Goal: Task Accomplishment & Management: Manage account settings

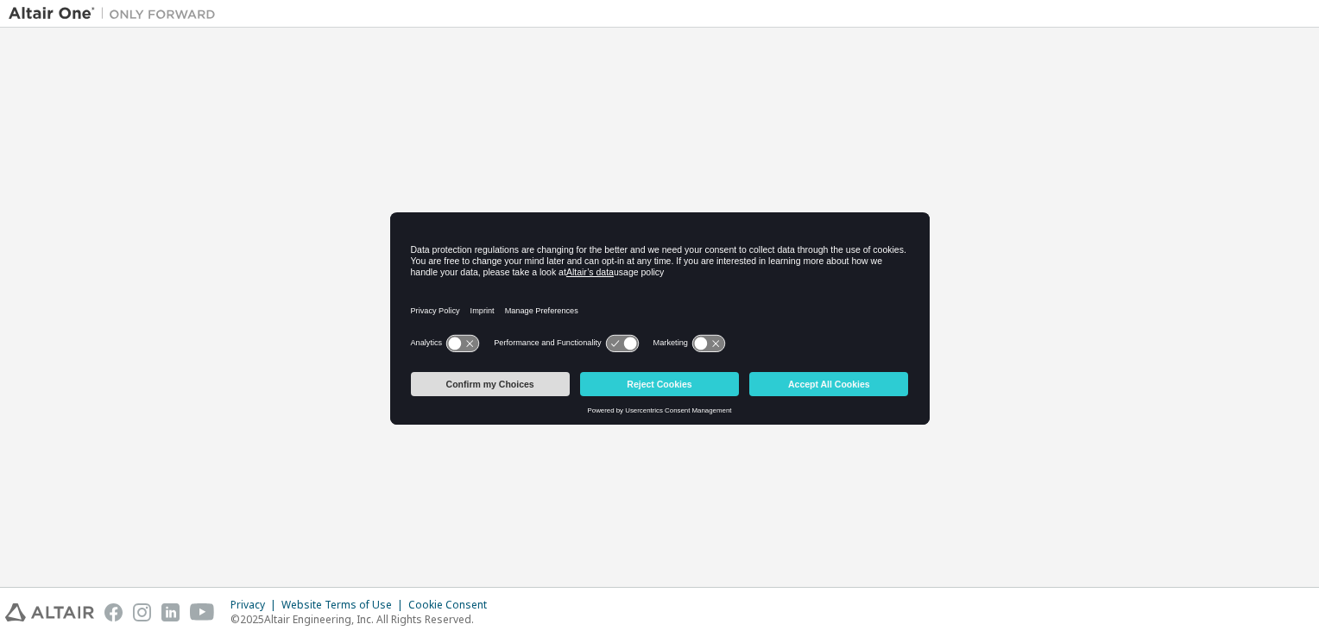
click at [521, 385] on button "Confirm my Choices" at bounding box center [490, 384] width 159 height 24
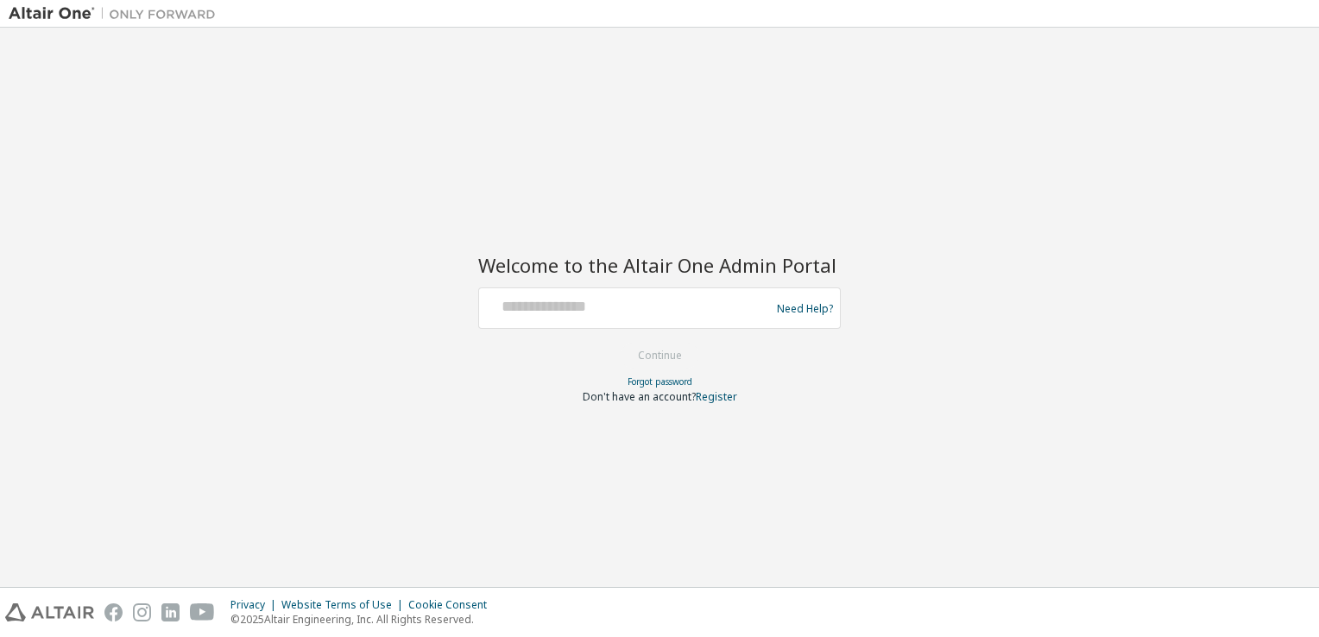
click at [624, 282] on div "Welcome to the Altair One Admin Portal Need Help? Please make sure that you pro…" at bounding box center [659, 318] width 362 height 171
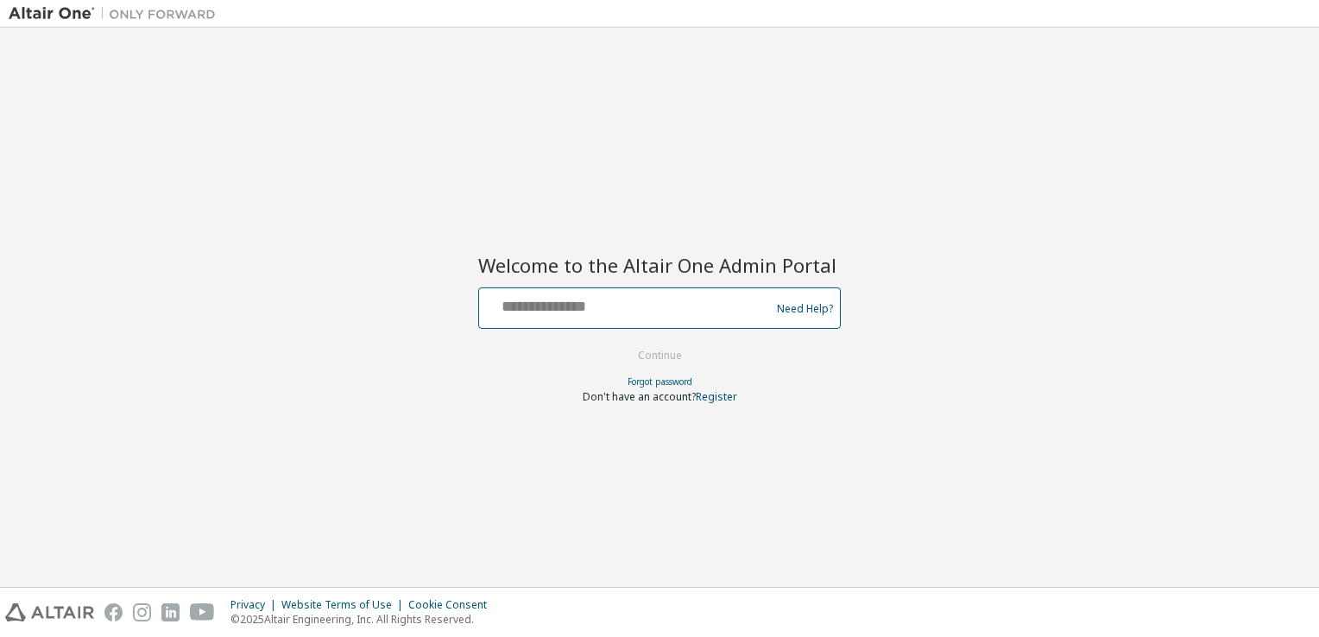
click at [590, 310] on input "text" at bounding box center [627, 304] width 282 height 25
type input "**********"
click at [777, 308] on link "Need Help?" at bounding box center [805, 308] width 56 height 1
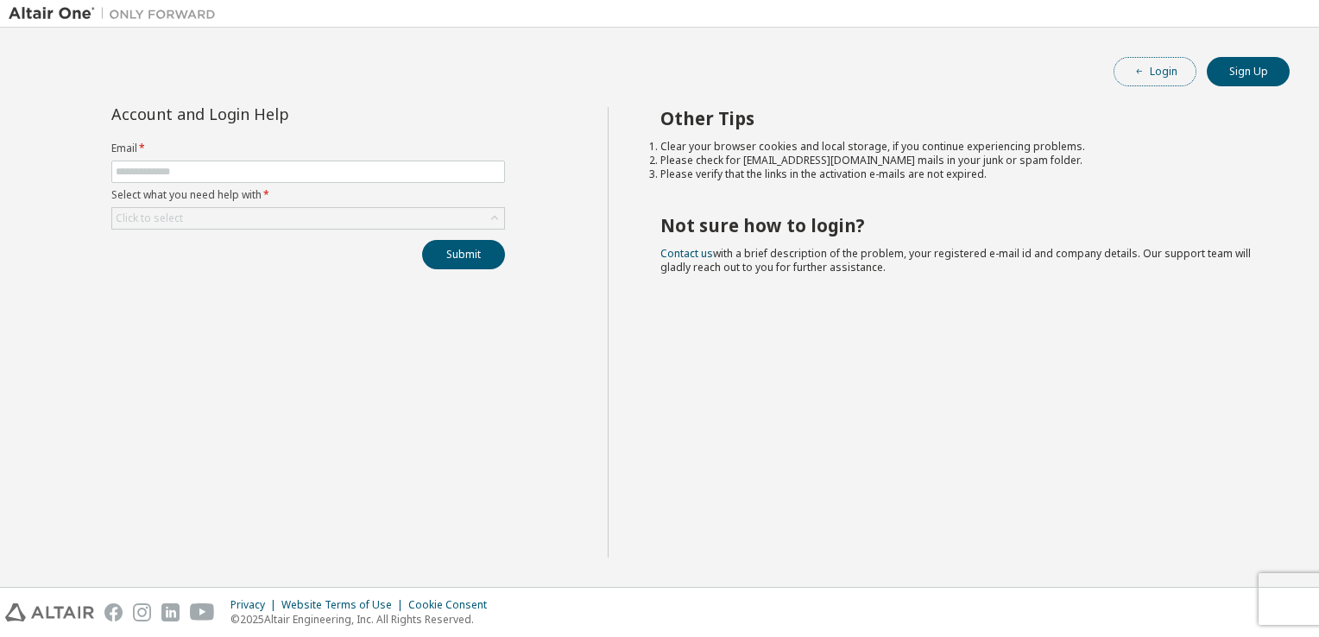
click at [1168, 62] on button "Login" at bounding box center [1154, 71] width 83 height 29
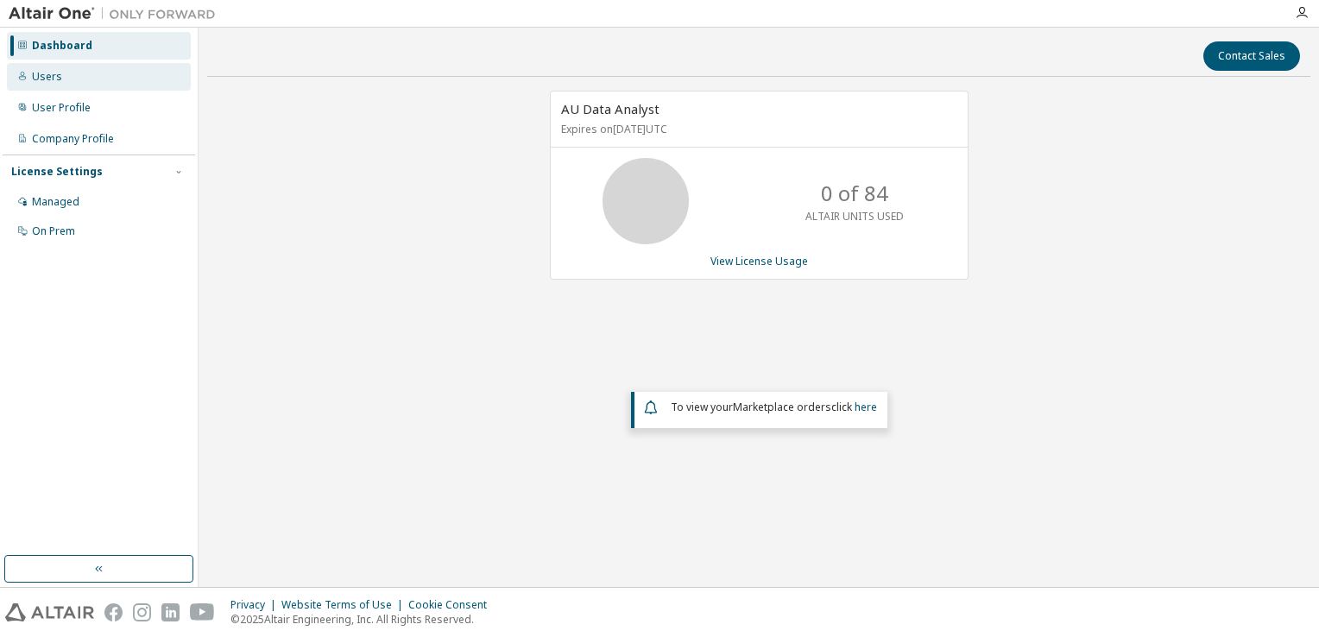
click at [38, 79] on div "Users" at bounding box center [47, 77] width 30 height 14
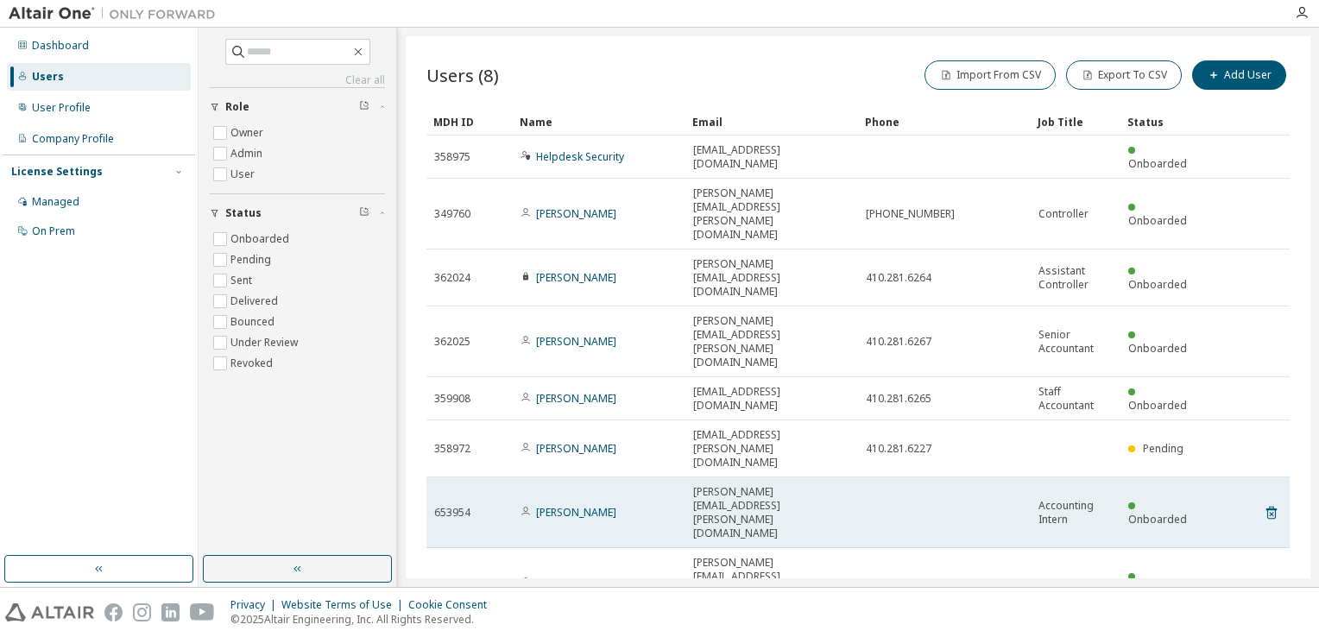
click at [711, 477] on td "[PERSON_NAME][EMAIL_ADDRESS][PERSON_NAME][DOMAIN_NAME]" at bounding box center [771, 512] width 173 height 71
click at [559, 477] on td "[PERSON_NAME]" at bounding box center [599, 512] width 173 height 71
click at [568, 505] on link "[PERSON_NAME]" at bounding box center [576, 512] width 80 height 15
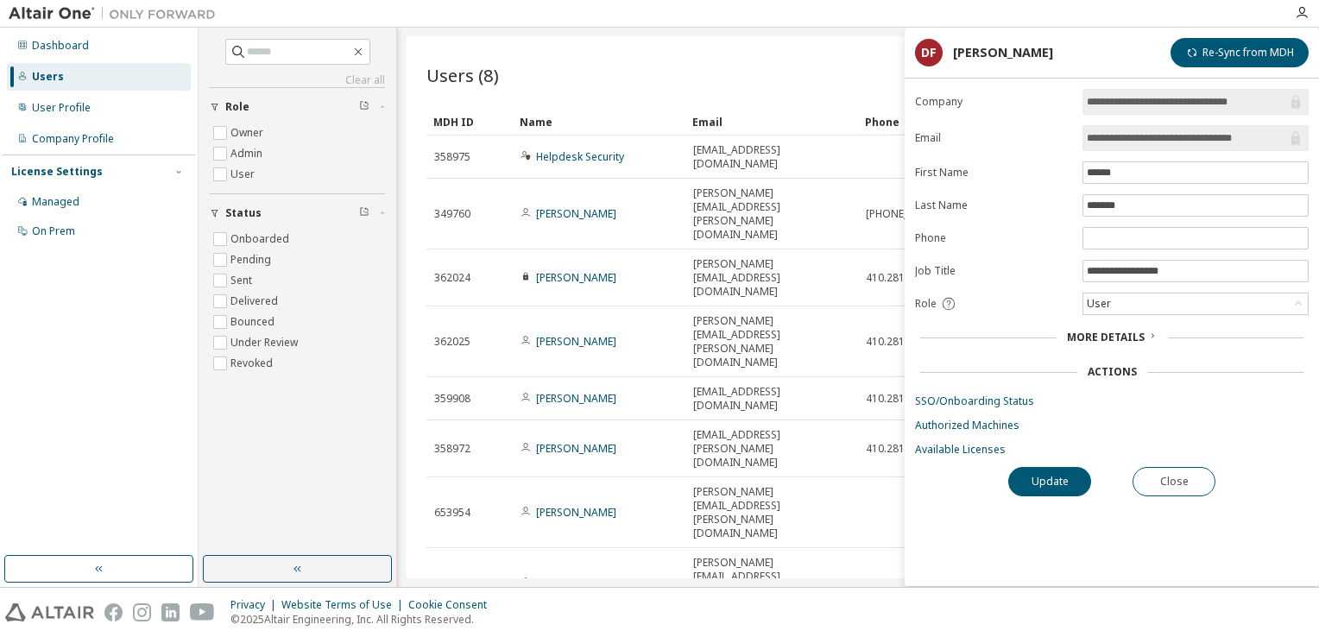
click at [1118, 337] on span "More Details" at bounding box center [1106, 337] width 78 height 15
